Goal: Task Accomplishment & Management: Manage account settings

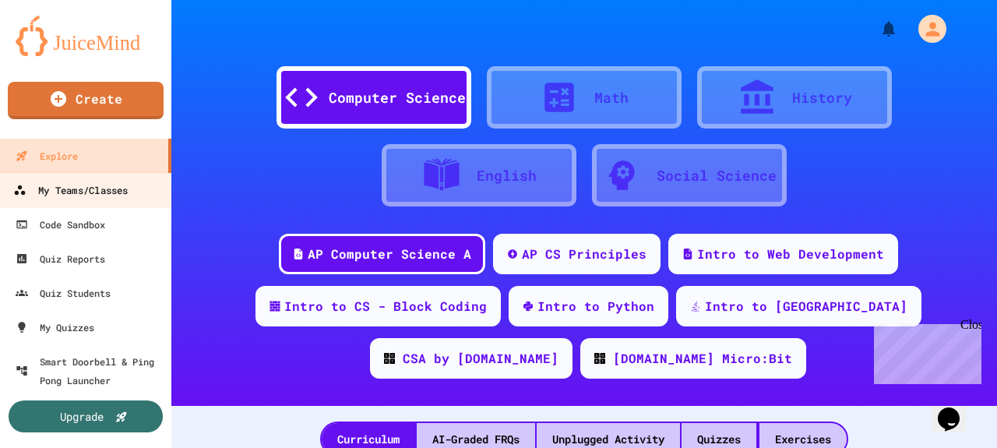
click at [65, 197] on div "My Teams/Classes" at bounding box center [70, 190] width 115 height 19
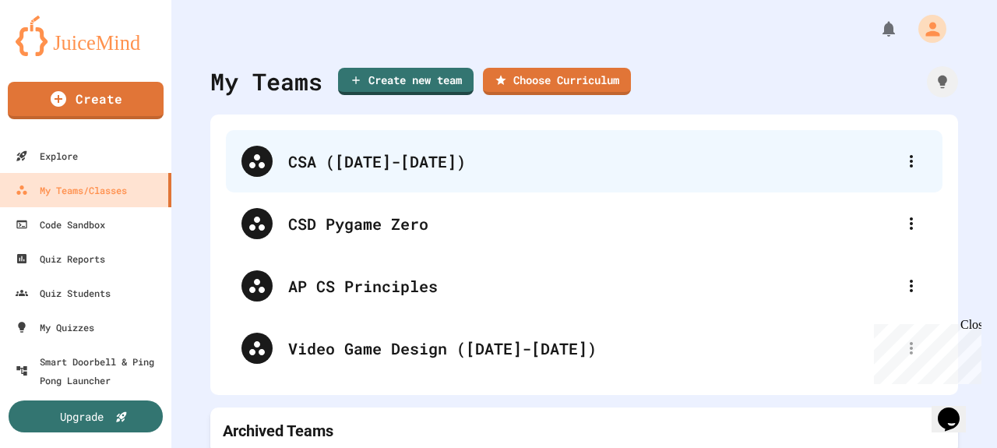
click at [335, 160] on div "CSA ([DATE]-[DATE])" at bounding box center [592, 161] width 608 height 23
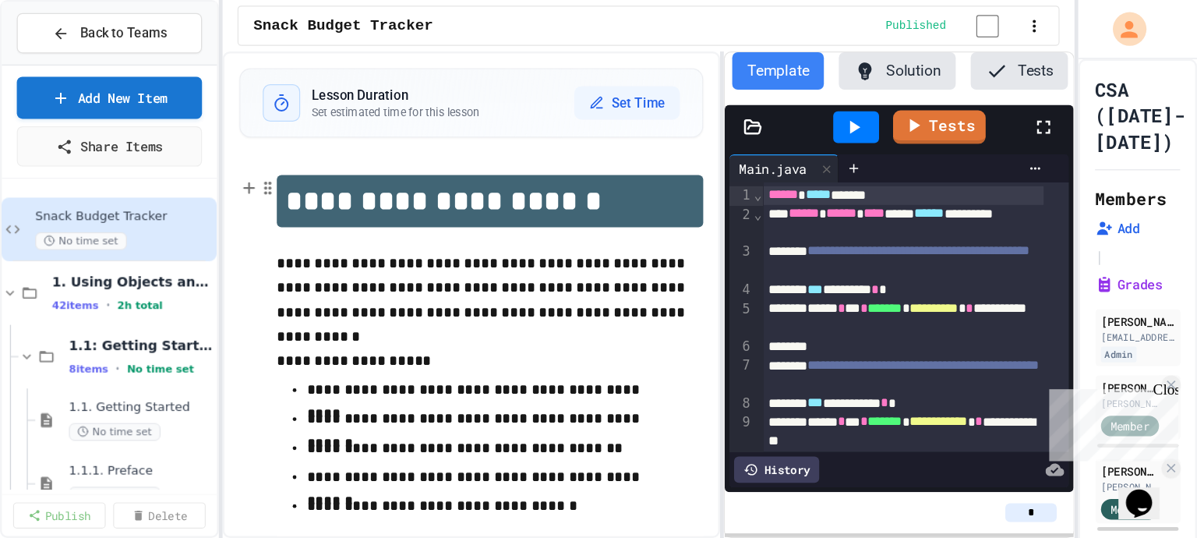
scroll to position [0, 98]
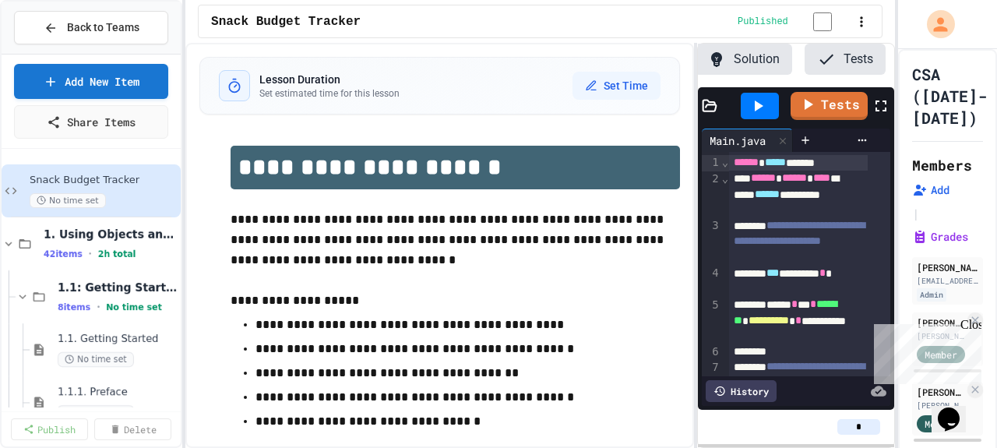
click at [693, 109] on div "**********" at bounding box center [540, 245] width 710 height 405
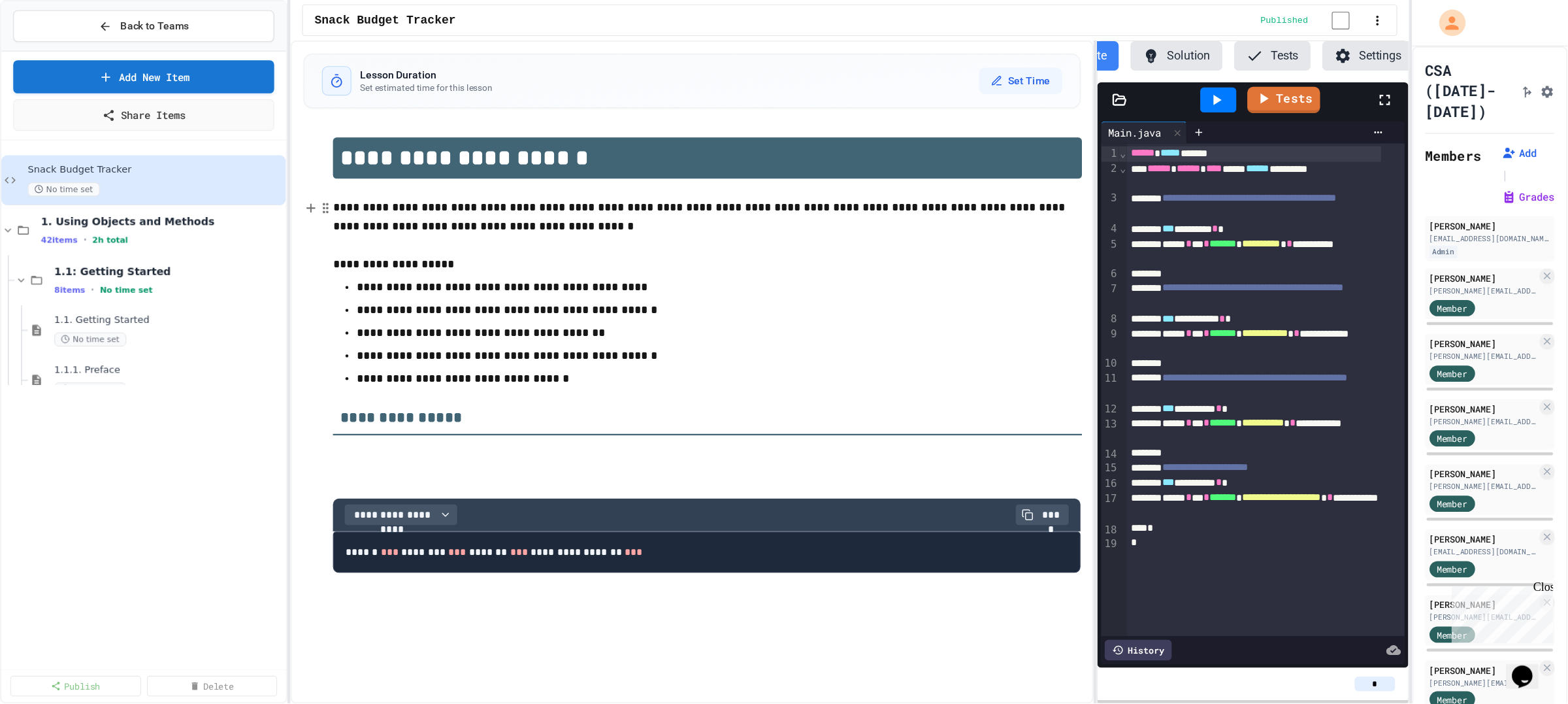
scroll to position [0, 15]
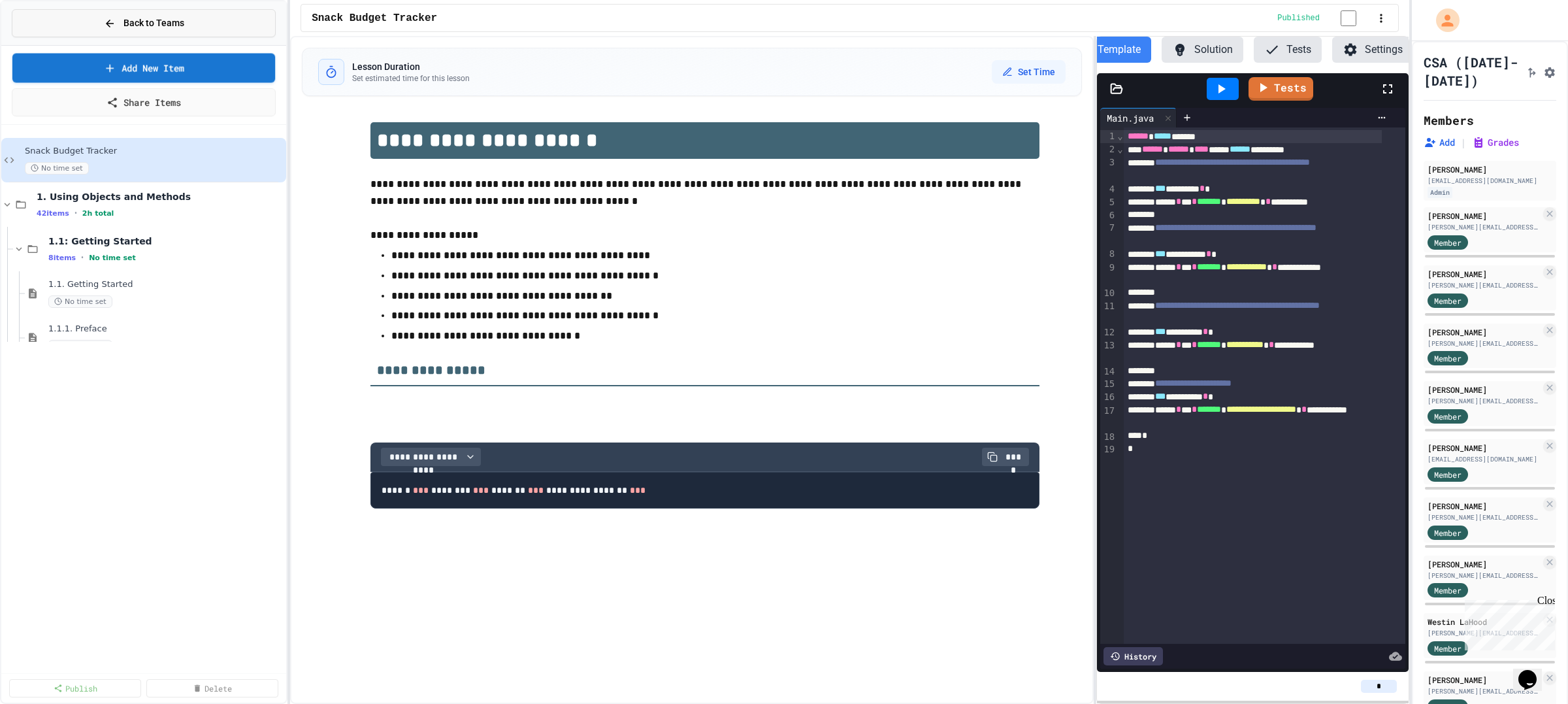
click at [226, 29] on button "Back to Teams" at bounding box center [143, 23] width 264 height 29
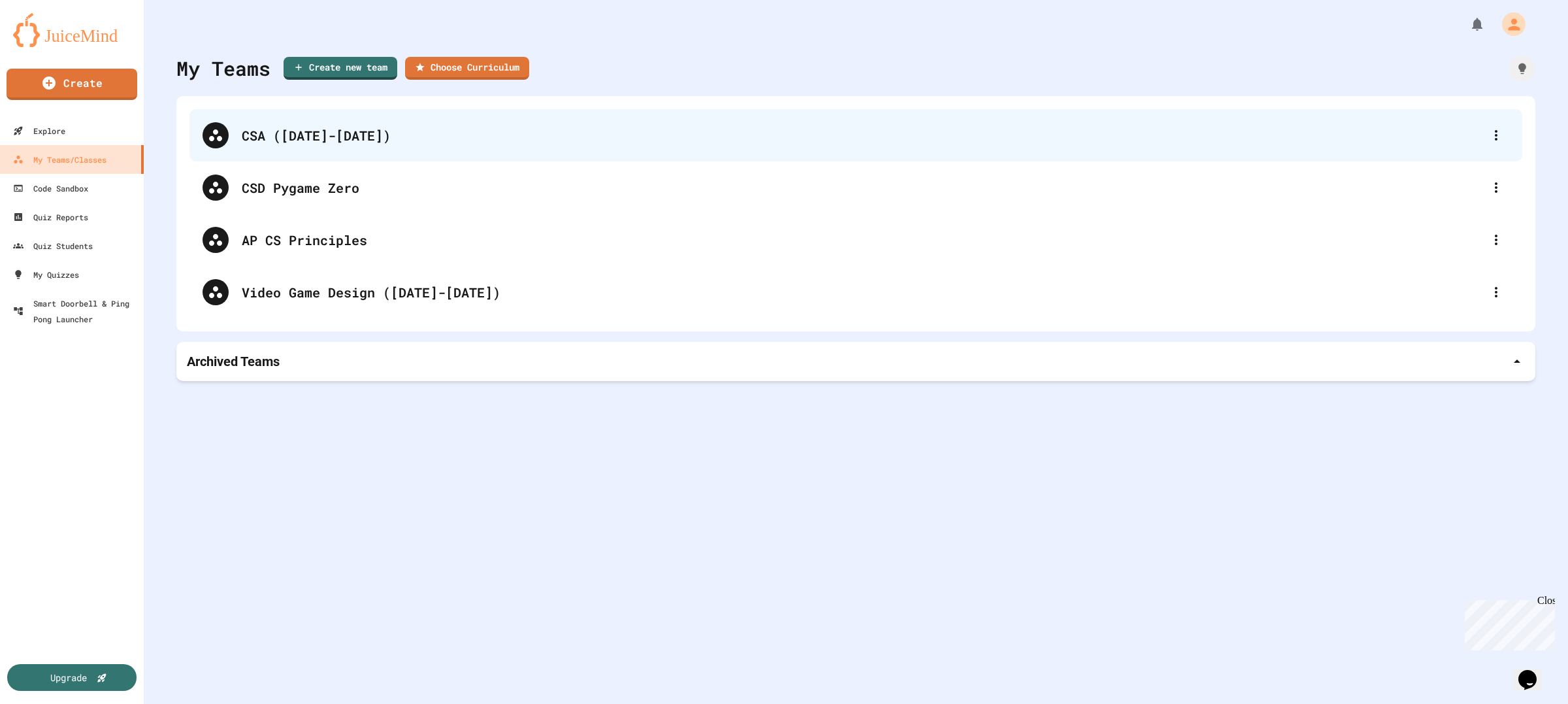
click at [296, 146] on div "CSA ([DATE]-[DATE])" at bounding box center [855, 135] width 1332 height 52
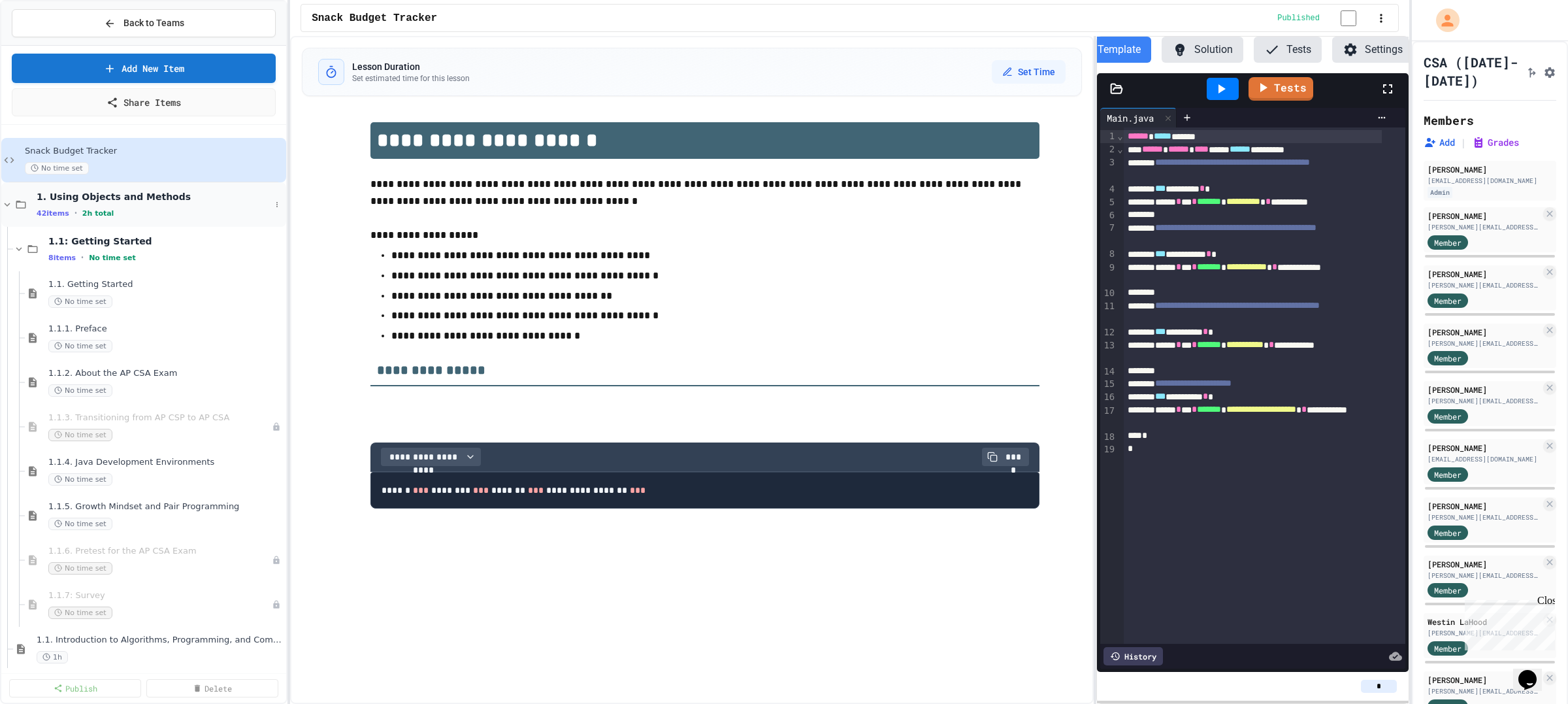
click at [4, 205] on icon at bounding box center [8, 205] width 12 height 12
click at [110, 375] on div "2.3. if Statements No time set" at bounding box center [150, 426] width 273 height 44
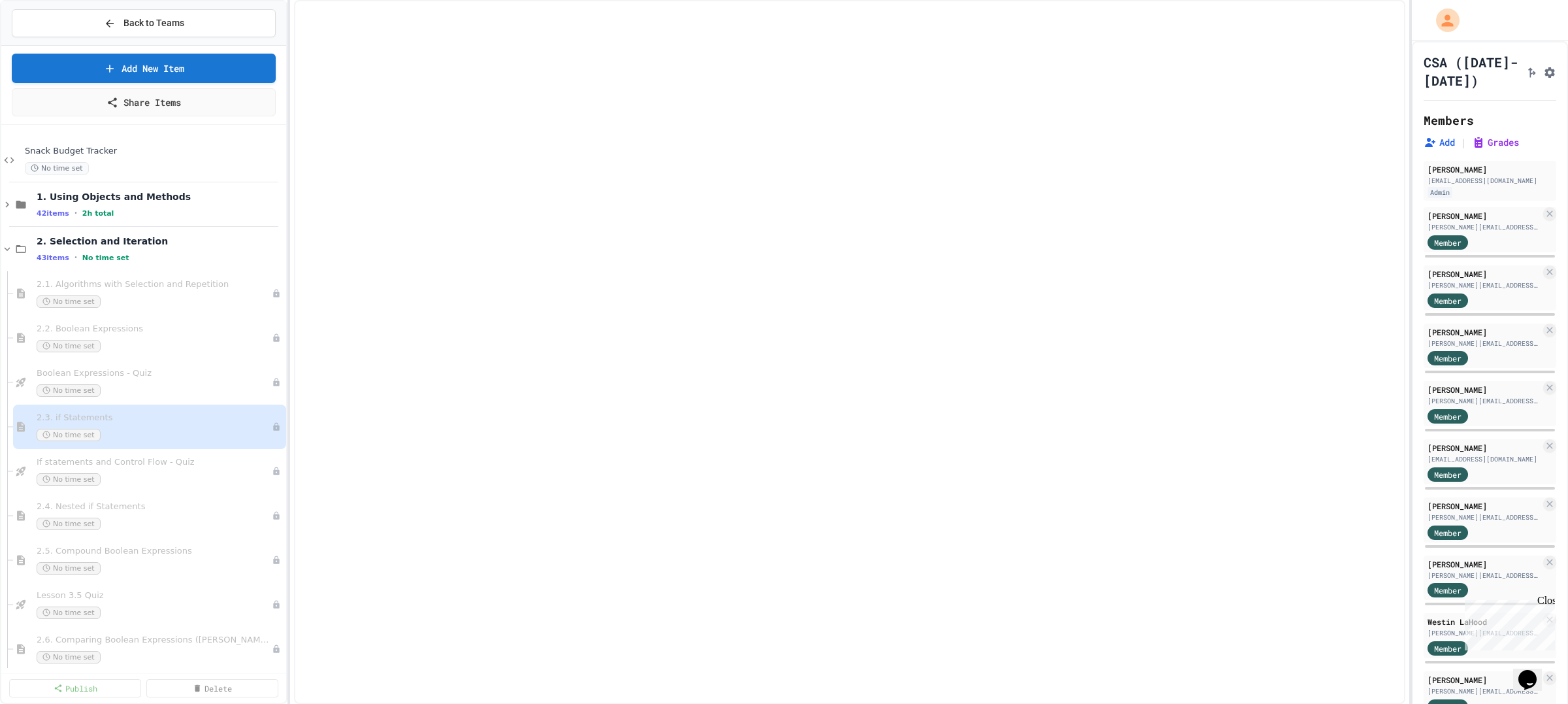
select select "***"
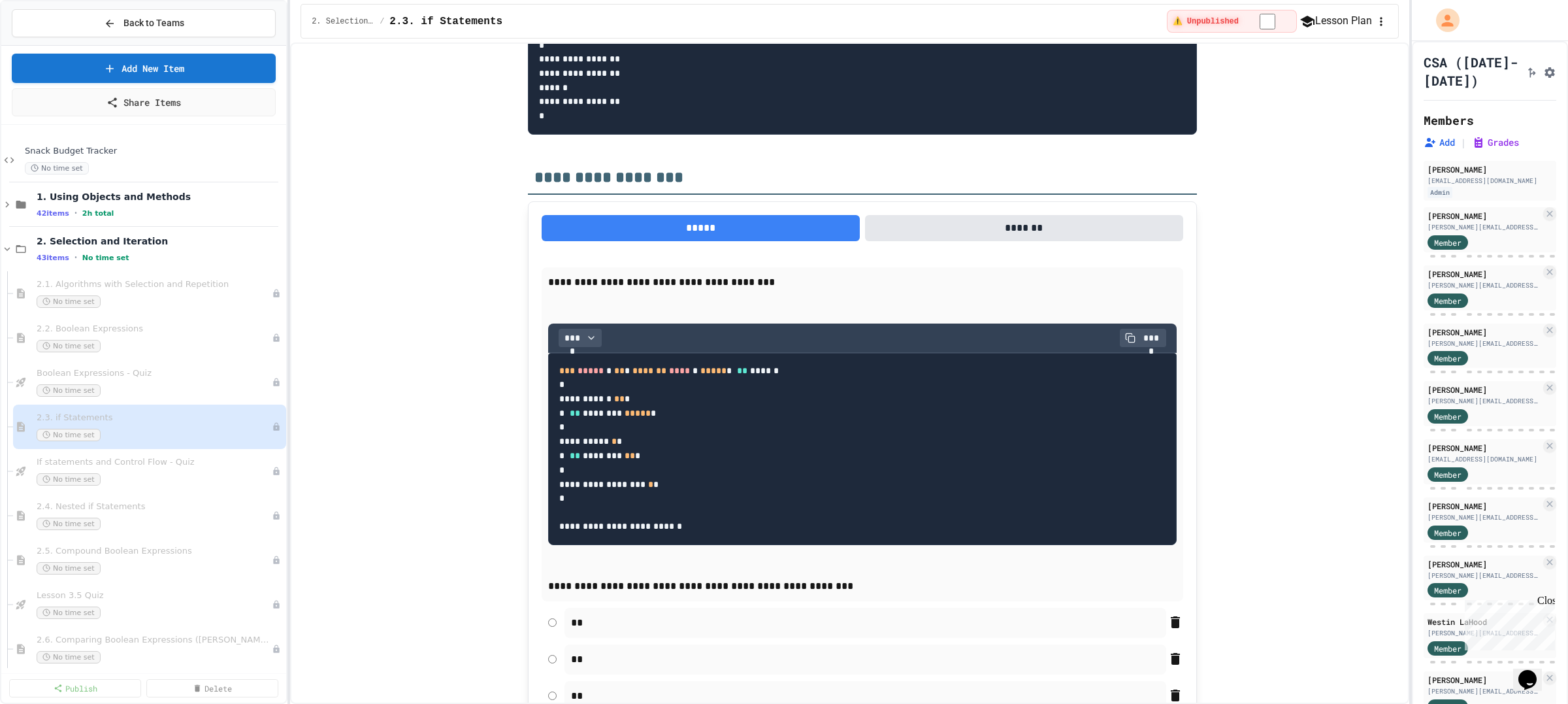
scroll to position [11141, 0]
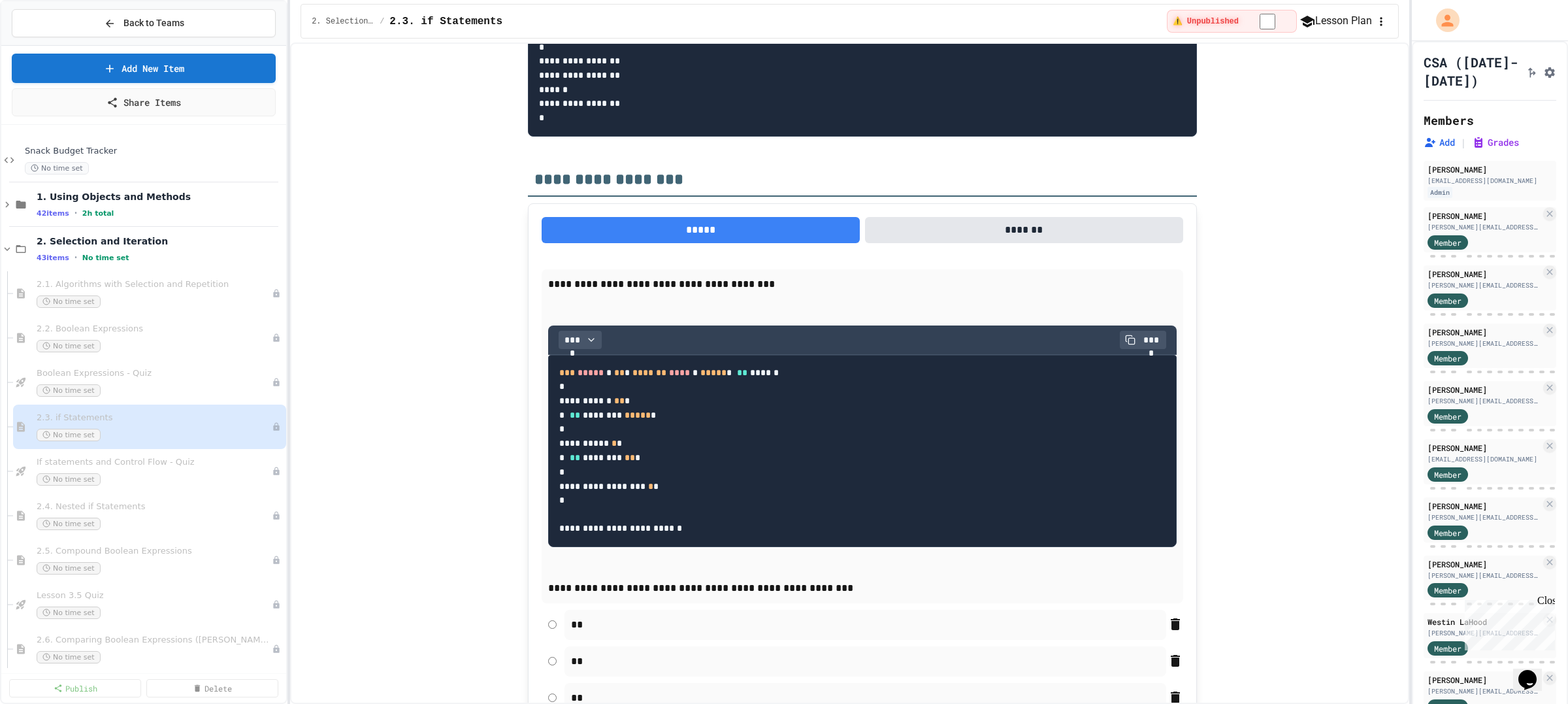
type textarea "*"
